Goal: Use online tool/utility: Utilize a website feature to perform a specific function

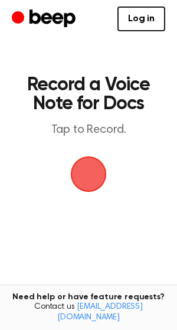
click at [93, 180] on span "button" at bounding box center [89, 175] width 60 height 60
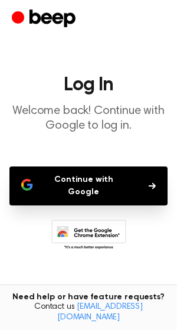
click at [71, 182] on button "Continue with Google" at bounding box center [88, 185] width 158 height 39
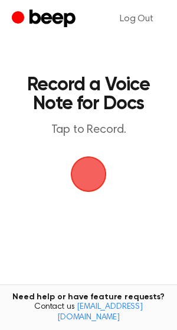
click at [88, 178] on span "button" at bounding box center [88, 173] width 47 height 47
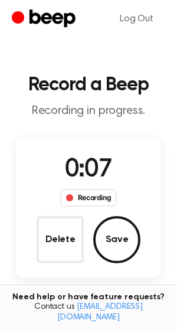
click at [101, 197] on div "Recording" at bounding box center [88, 198] width 57 height 18
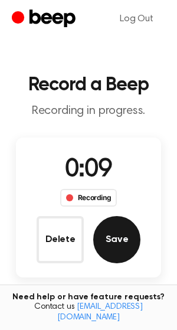
click at [113, 244] on button "Save" at bounding box center [116, 239] width 47 height 47
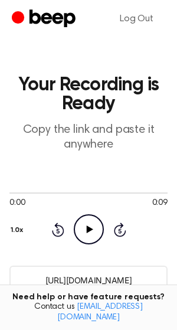
click at [90, 228] on icon at bounding box center [89, 229] width 6 height 8
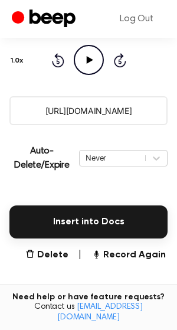
scroll to position [174, 0]
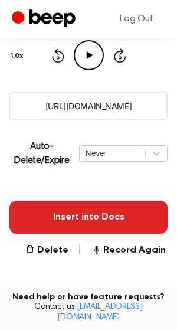
click at [92, 220] on button "Insert into Docs" at bounding box center [88, 217] width 158 height 33
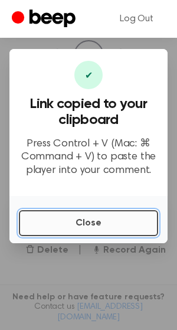
click at [98, 224] on button "Close" at bounding box center [88, 223] width 139 height 26
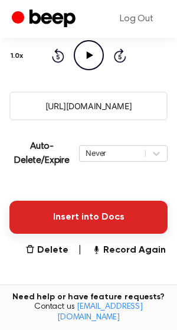
click at [114, 215] on button "Insert into Docs" at bounding box center [88, 217] width 158 height 33
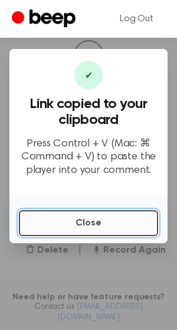
click at [98, 224] on button "Close" at bounding box center [88, 223] width 139 height 26
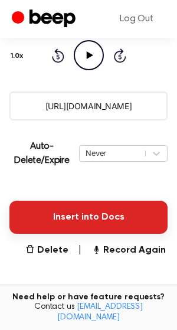
click at [98, 221] on button "Insert into Docs" at bounding box center [88, 217] width 158 height 33
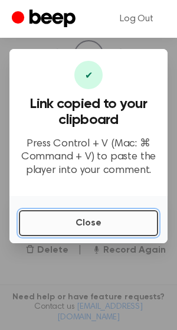
click at [98, 222] on button "Close" at bounding box center [88, 223] width 139 height 26
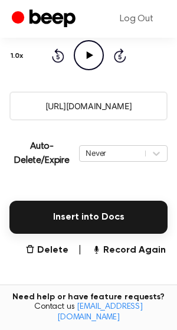
click at [90, 52] on icon "Play Audio" at bounding box center [89, 55] width 30 height 30
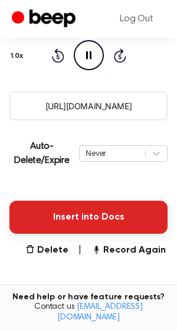
click at [94, 224] on button "Insert into Docs" at bounding box center [88, 217] width 158 height 33
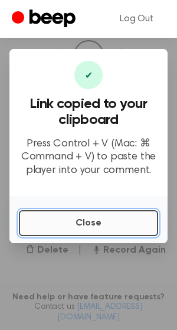
click at [94, 224] on button "Close" at bounding box center [88, 223] width 139 height 26
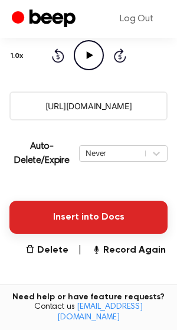
click at [94, 213] on button "Insert into Docs" at bounding box center [88, 217] width 158 height 33
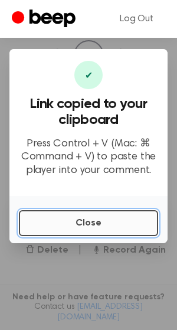
click at [94, 221] on button "Close" at bounding box center [88, 223] width 139 height 26
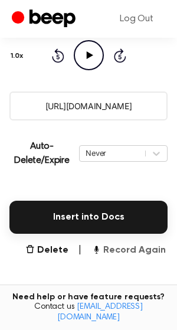
click at [134, 251] on button "Record Again" at bounding box center [128, 250] width 74 height 14
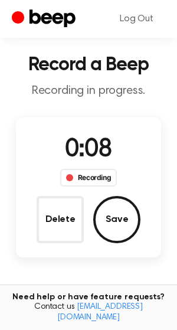
click at [94, 175] on div "Recording" at bounding box center [88, 178] width 57 height 18
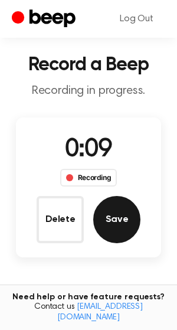
click at [108, 221] on button "Save" at bounding box center [116, 219] width 47 height 47
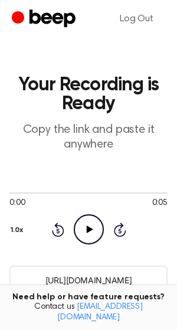
click at [87, 227] on icon at bounding box center [89, 229] width 6 height 8
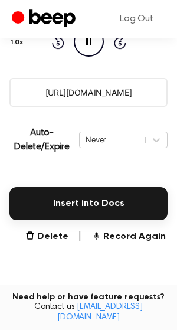
scroll to position [188, 0]
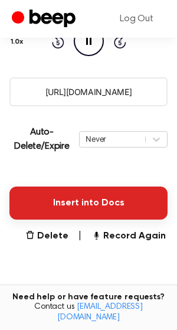
click at [129, 215] on button "Insert into Docs" at bounding box center [88, 202] width 158 height 33
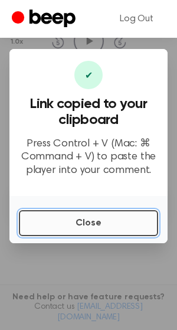
click at [115, 230] on button "Close" at bounding box center [88, 223] width 139 height 26
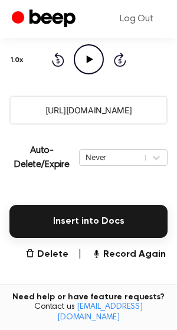
scroll to position [161, 0]
